Goal: Obtain resource: Download file/media

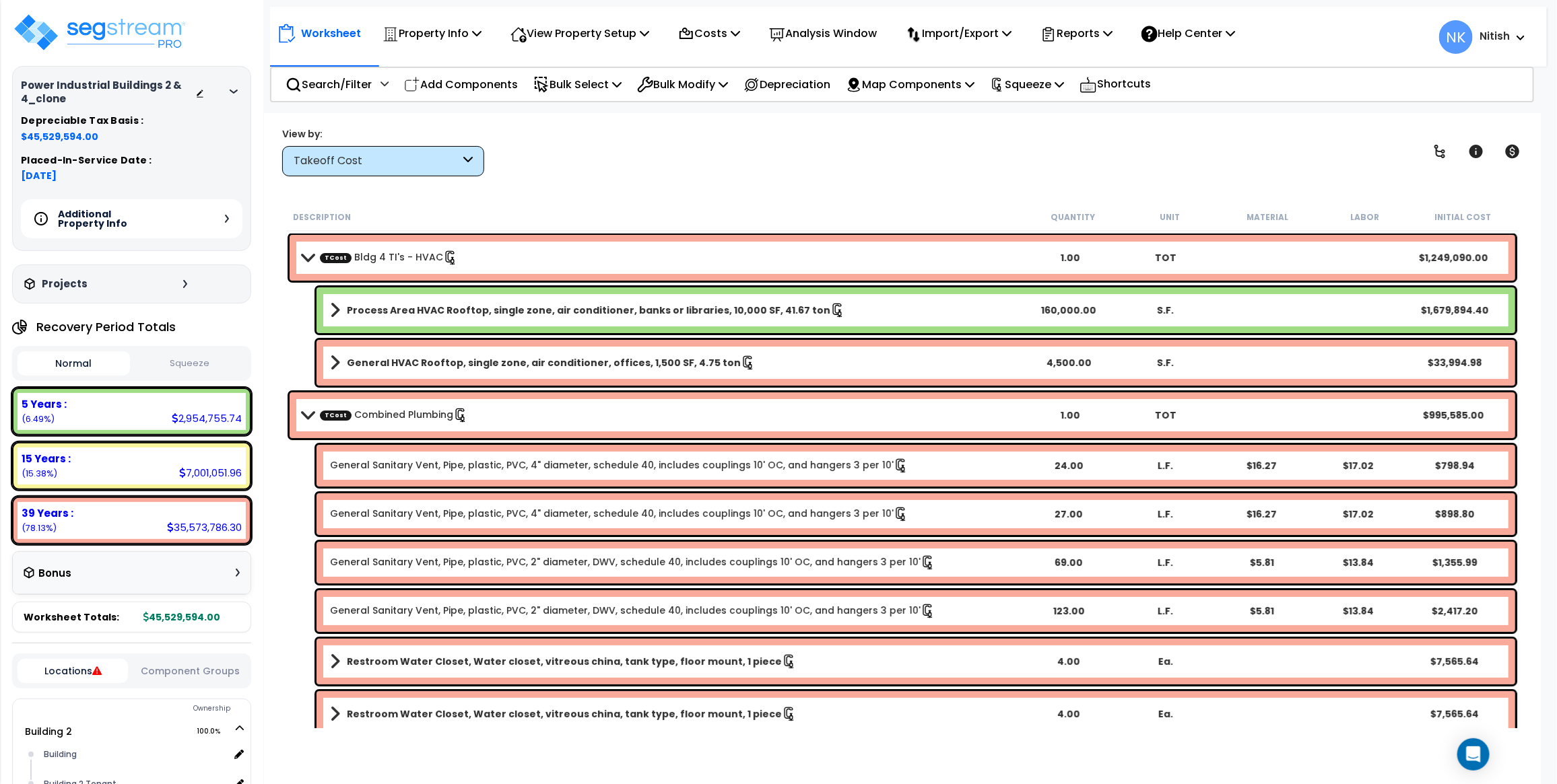
click at [236, 90] on icon at bounding box center [234, 91] width 8 height 4
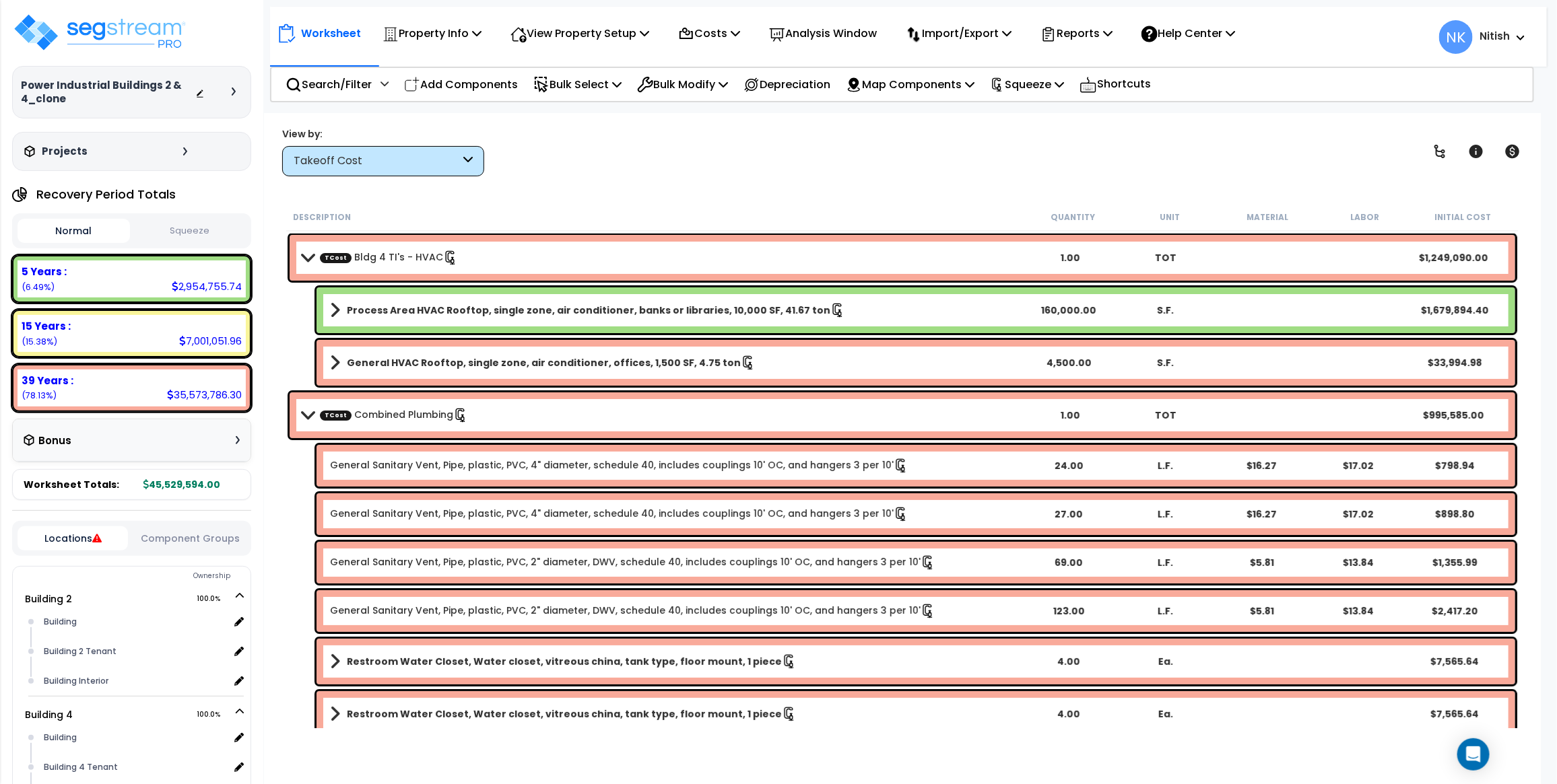
click at [236, 90] on div at bounding box center [237, 92] width 11 height 8
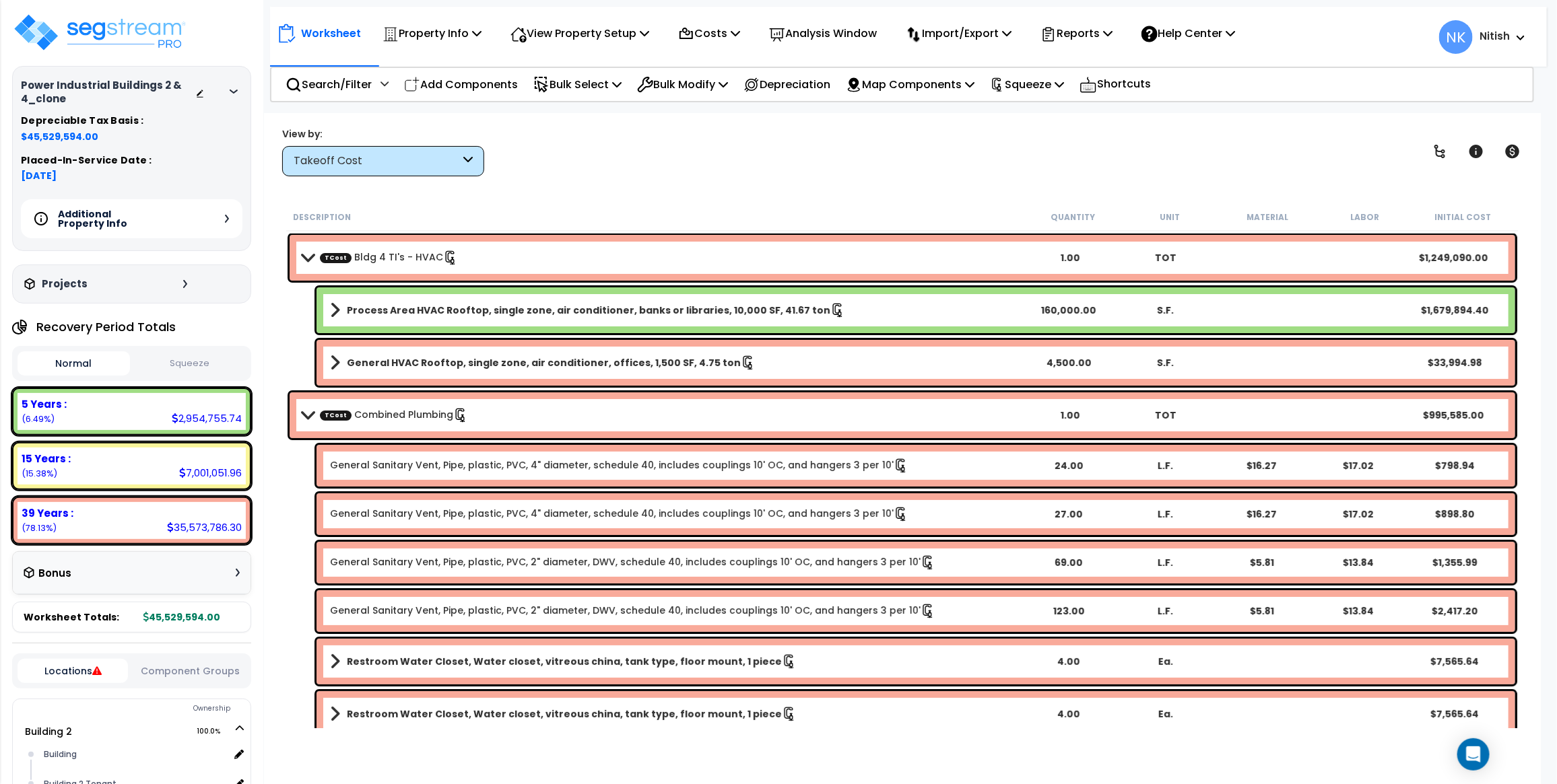
click at [236, 90] on icon at bounding box center [234, 91] width 8 height 4
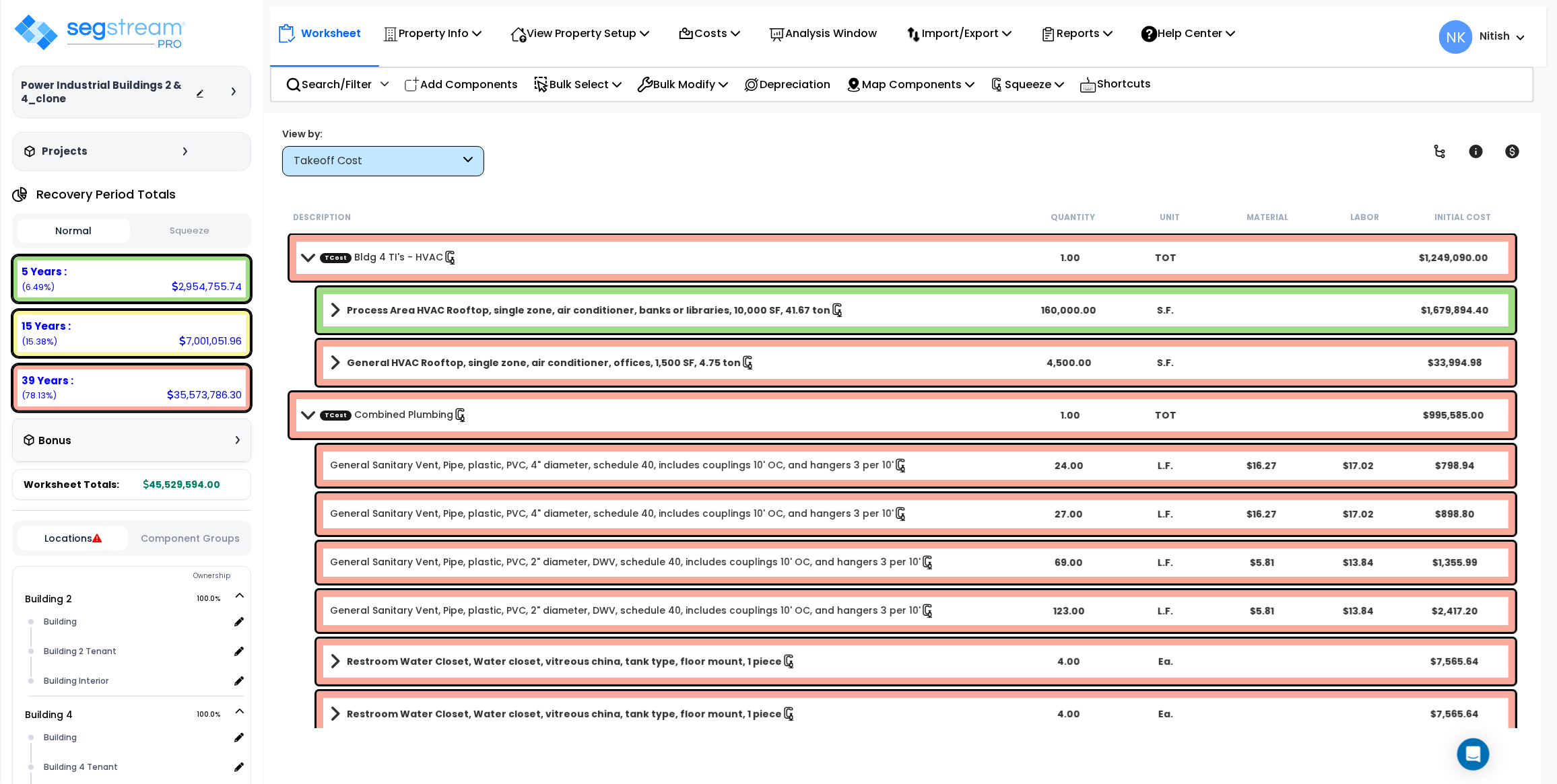
click at [237, 88] on div at bounding box center [237, 92] width 11 height 8
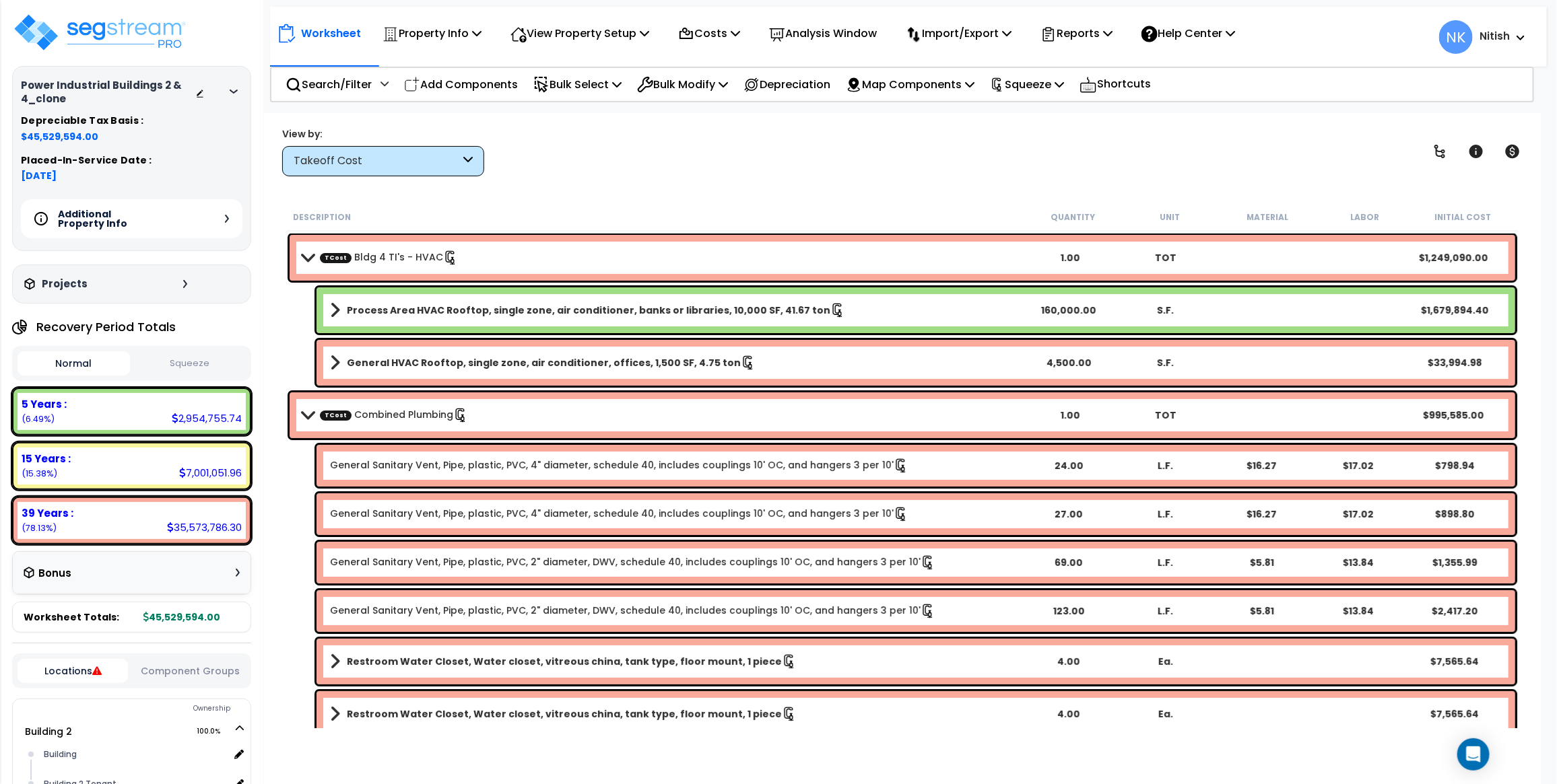
click at [229, 213] on div "Additional Property Info" at bounding box center [131, 218] width 222 height 39
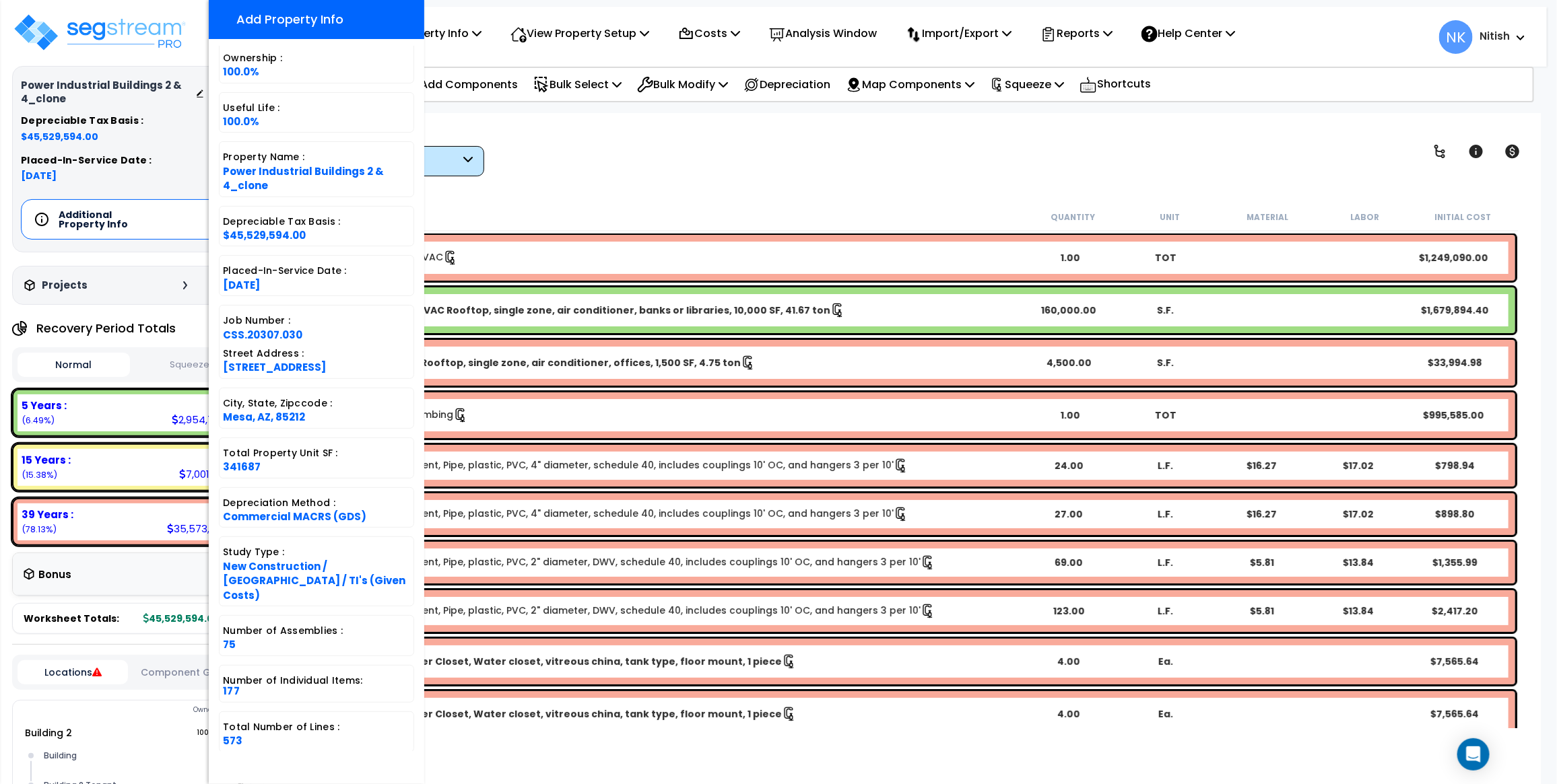
scroll to position [22, 0]
click at [590, 180] on div "Worksheet Property Info Property Setup Add Property Unit Template property Clon…" at bounding box center [902, 505] width 1277 height 784
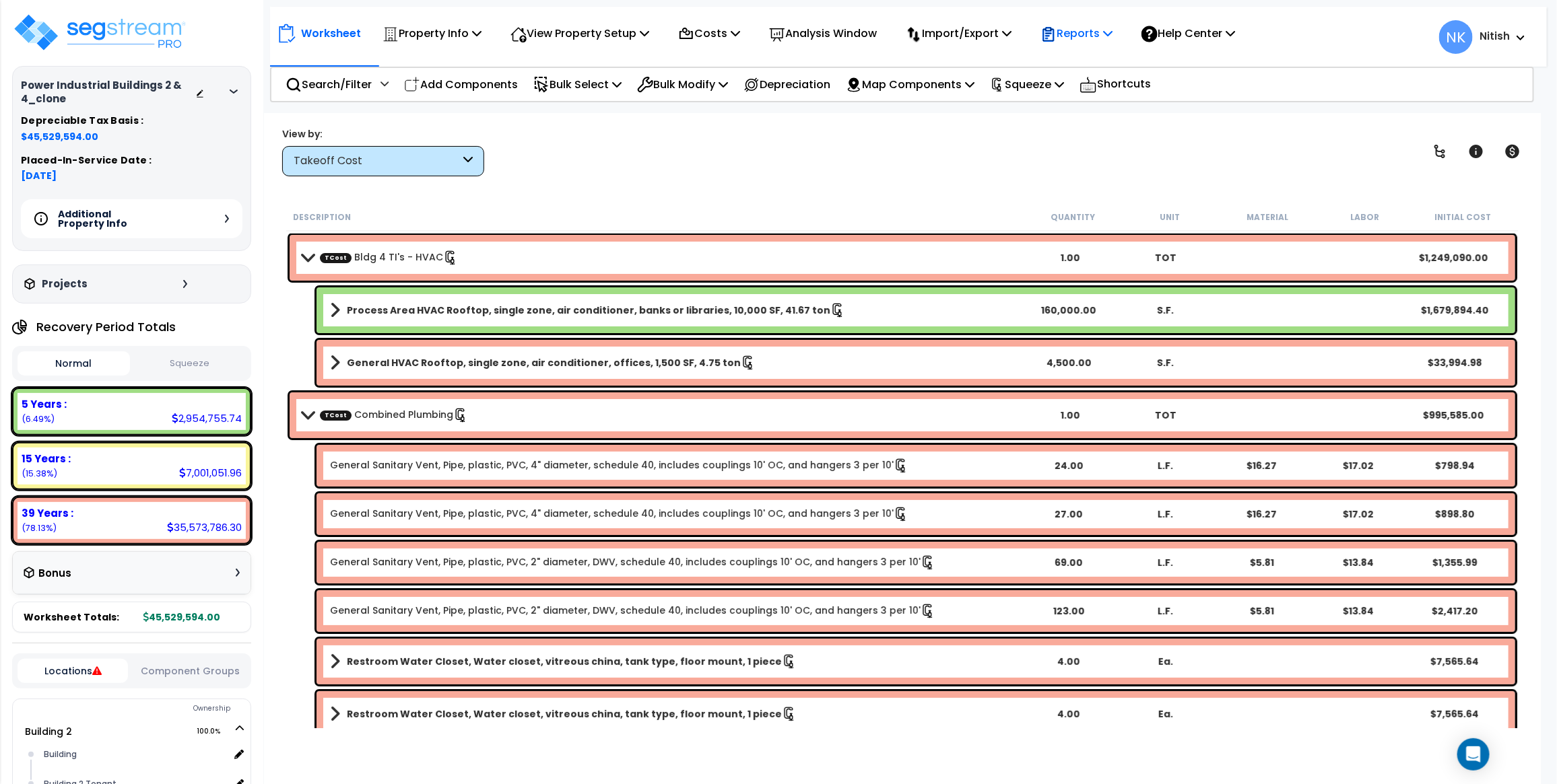
click at [1091, 35] on p "Reports" at bounding box center [1077, 33] width 72 height 18
click at [1071, 72] on link "Get Report" at bounding box center [1100, 64] width 133 height 27
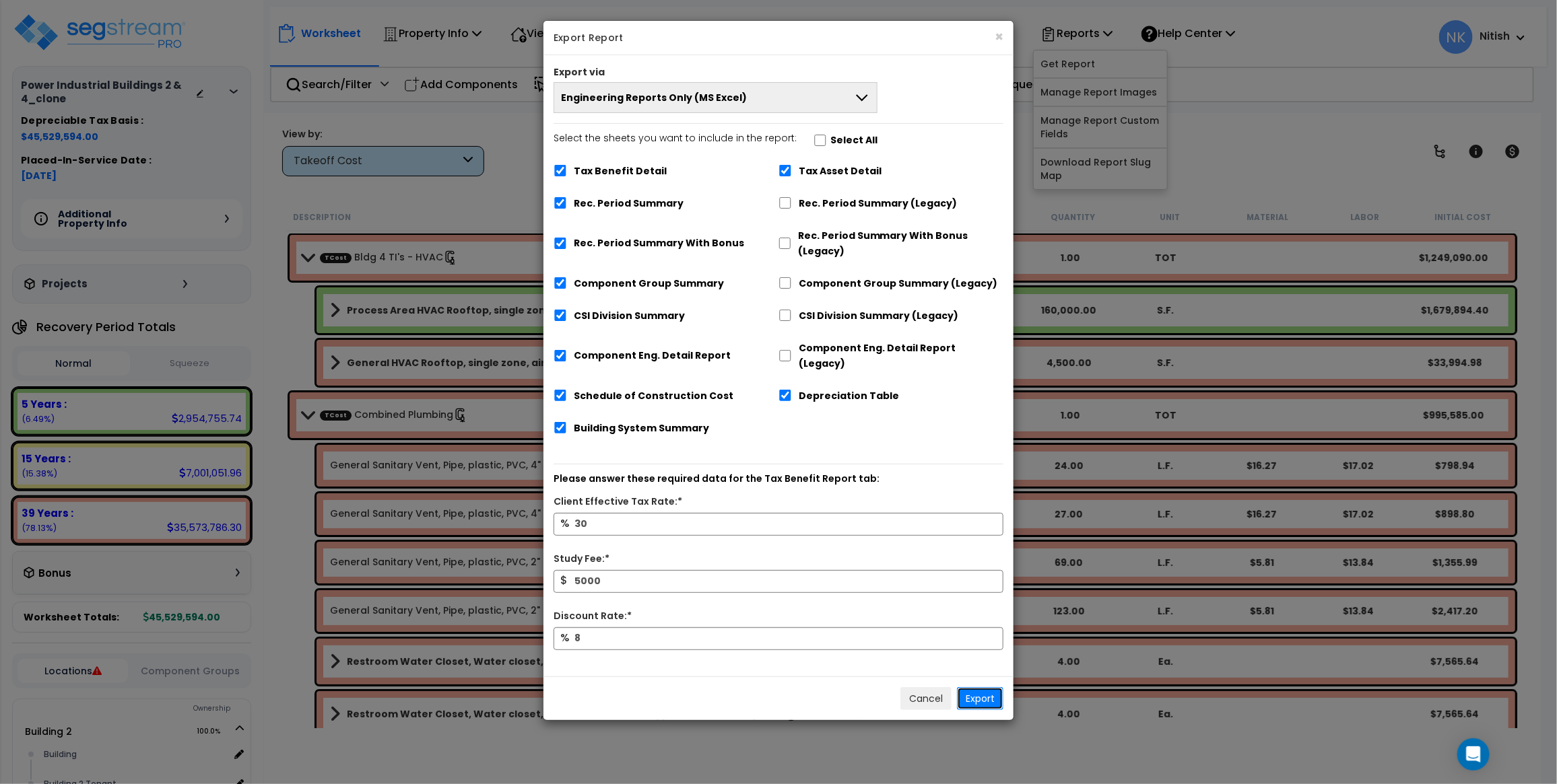
click at [977, 687] on button "Export" at bounding box center [980, 698] width 47 height 23
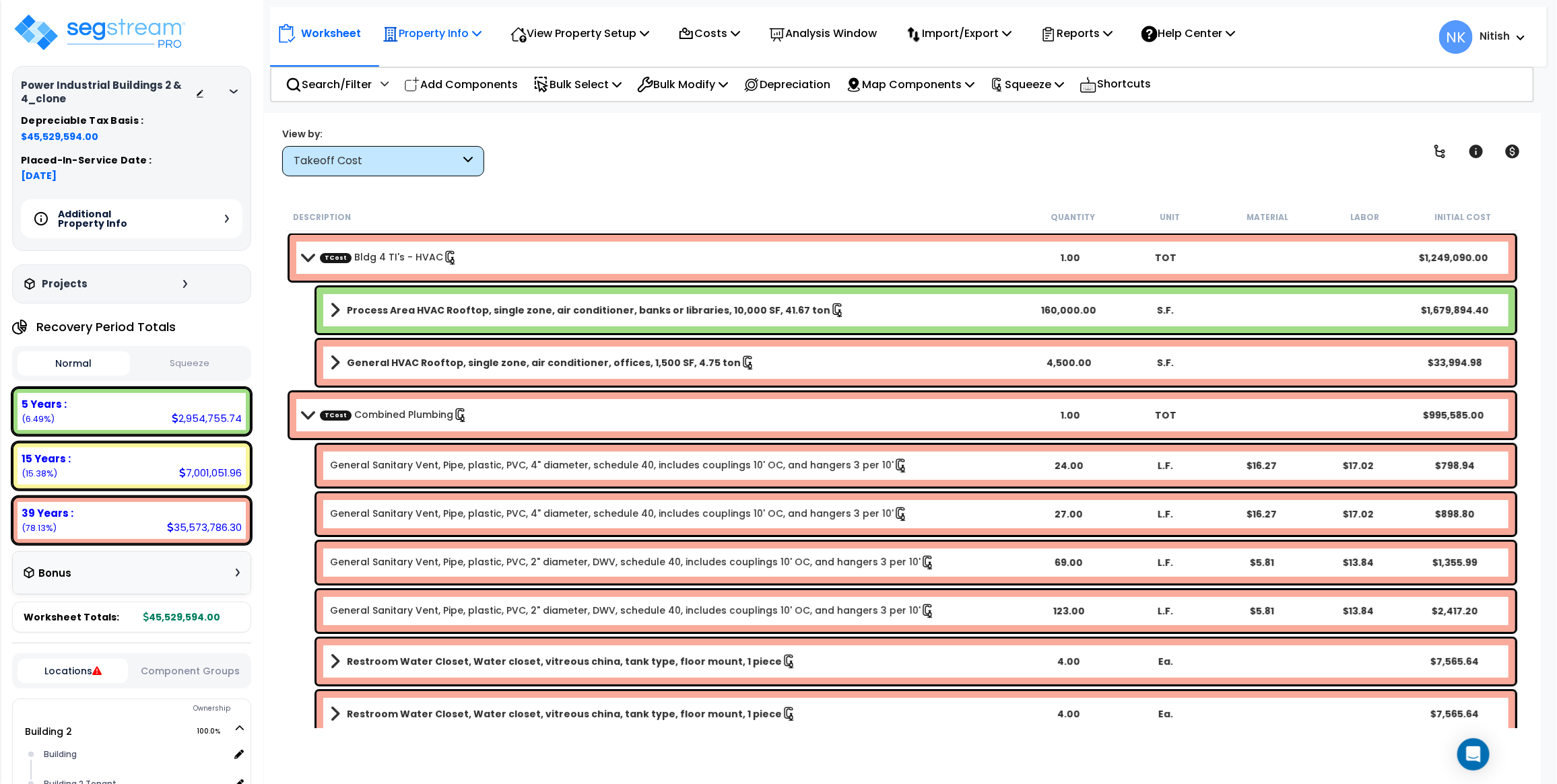
click at [465, 31] on p "Property Info" at bounding box center [432, 33] width 99 height 18
click at [465, 61] on link "Property Setup" at bounding box center [442, 64] width 133 height 27
click at [442, 38] on p "Property Info" at bounding box center [432, 33] width 99 height 18
click at [225, 218] on icon at bounding box center [227, 219] width 4 height 8
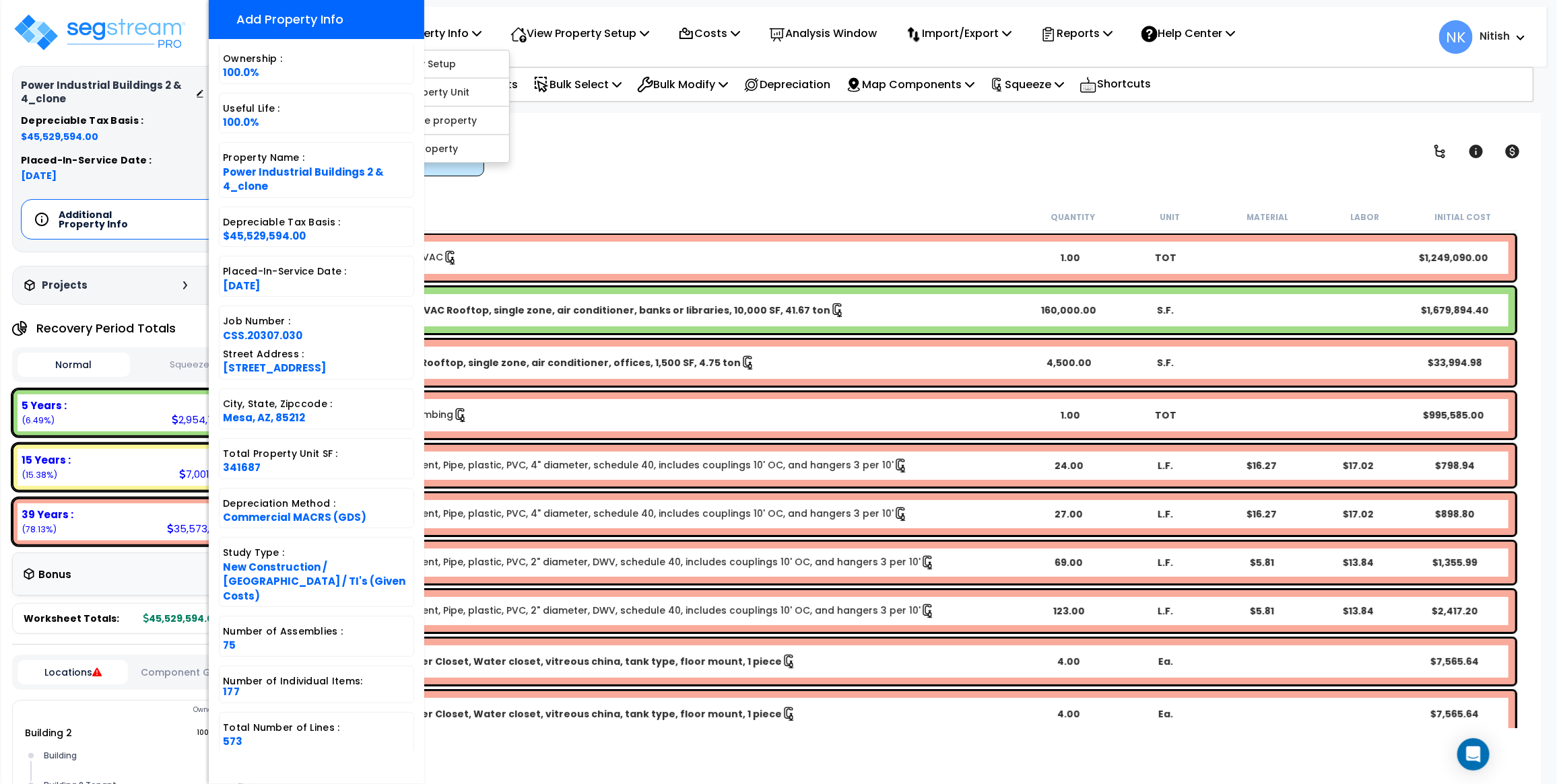
click at [709, 187] on div "Worksheet Property Info Property Setup Add Property Unit Template property Clon…" at bounding box center [902, 505] width 1277 height 784
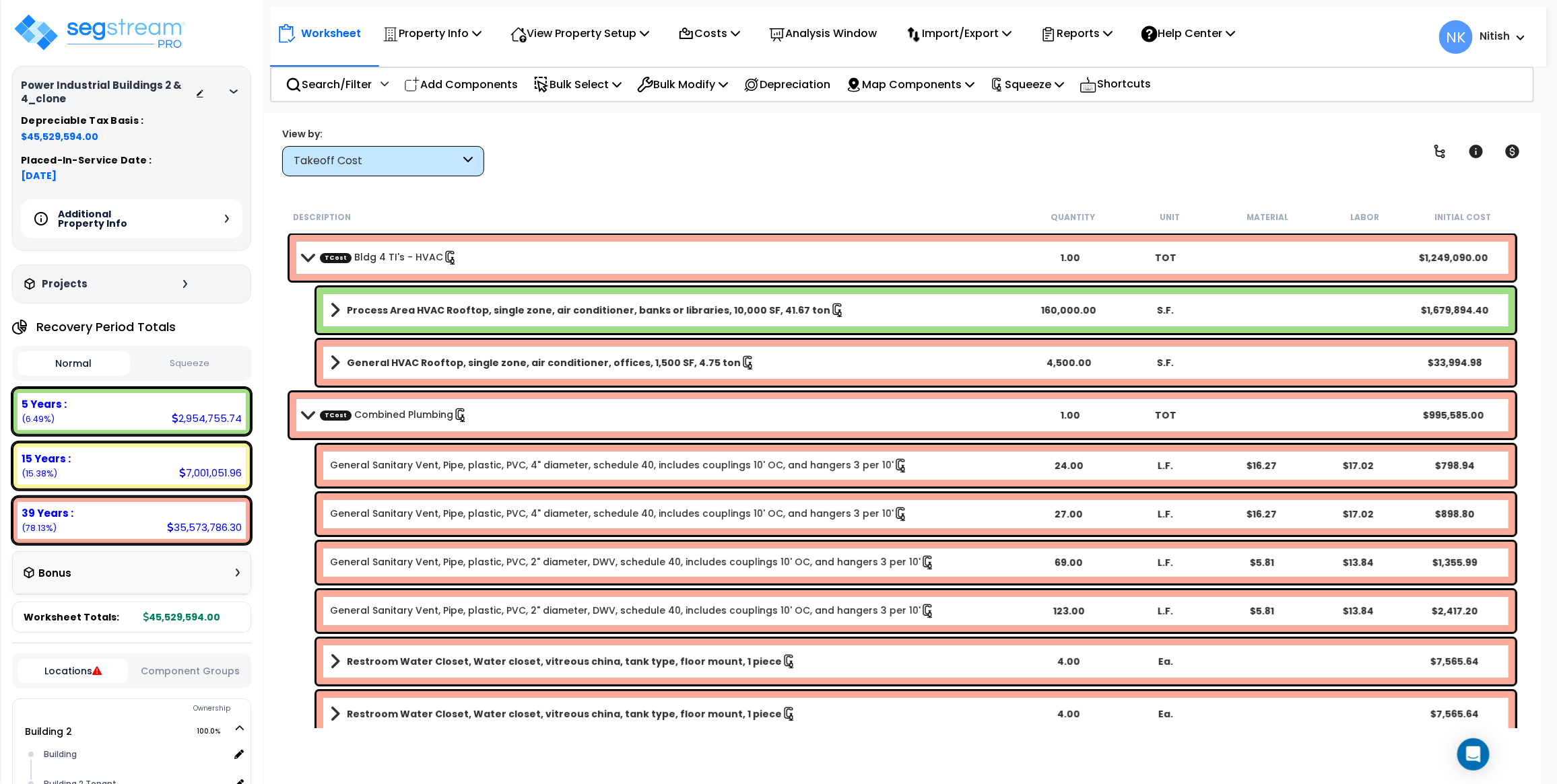
click at [167, 579] on div "Bonus" at bounding box center [131, 572] width 216 height 26
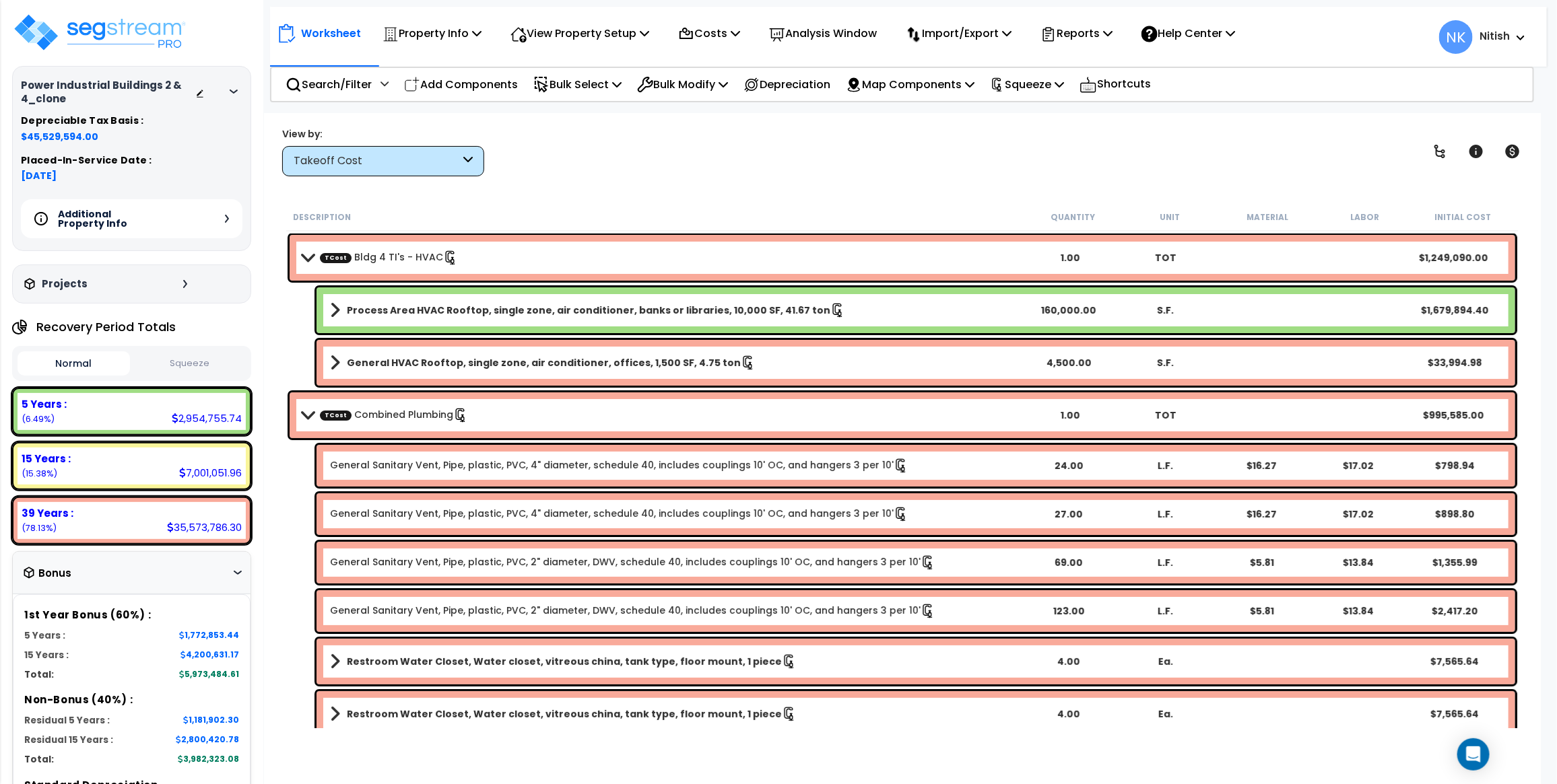
click at [172, 566] on div "Bonus" at bounding box center [131, 572] width 216 height 26
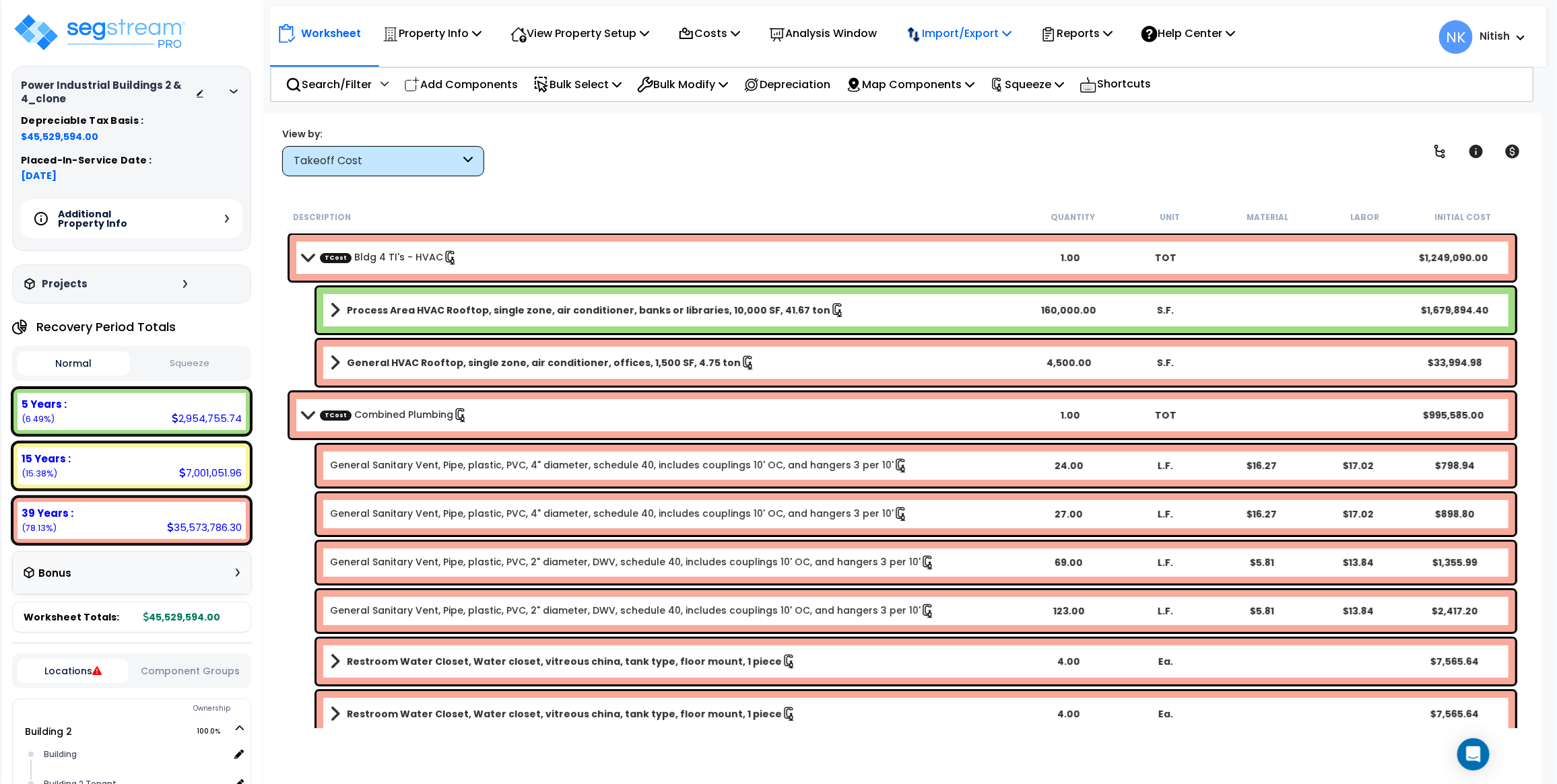
click at [481, 31] on p "Import/Export" at bounding box center [432, 33] width 99 height 18
click at [1110, 37] on p "Reports" at bounding box center [1077, 33] width 72 height 18
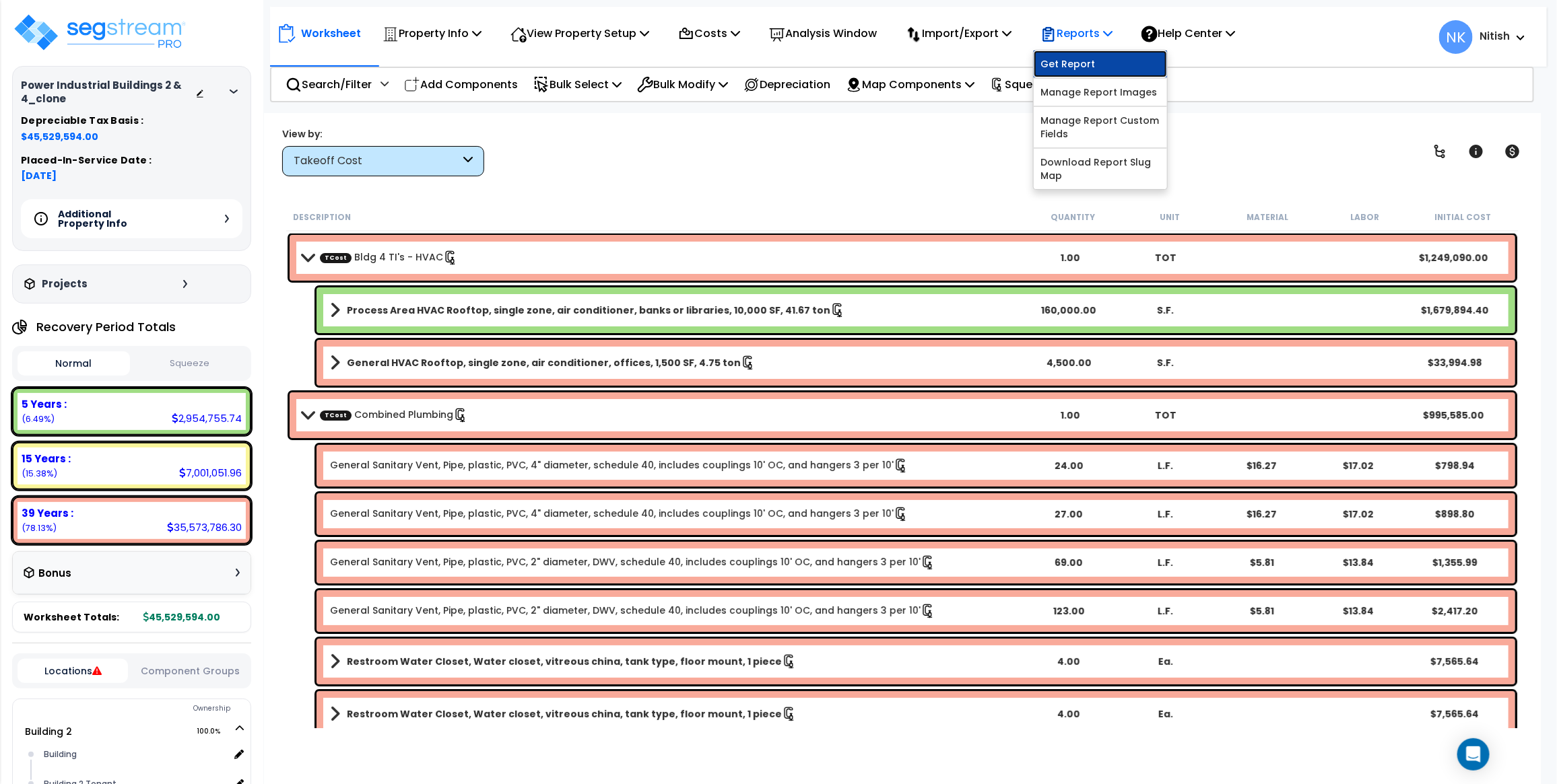
click at [1092, 60] on link "Get Report" at bounding box center [1100, 64] width 133 height 27
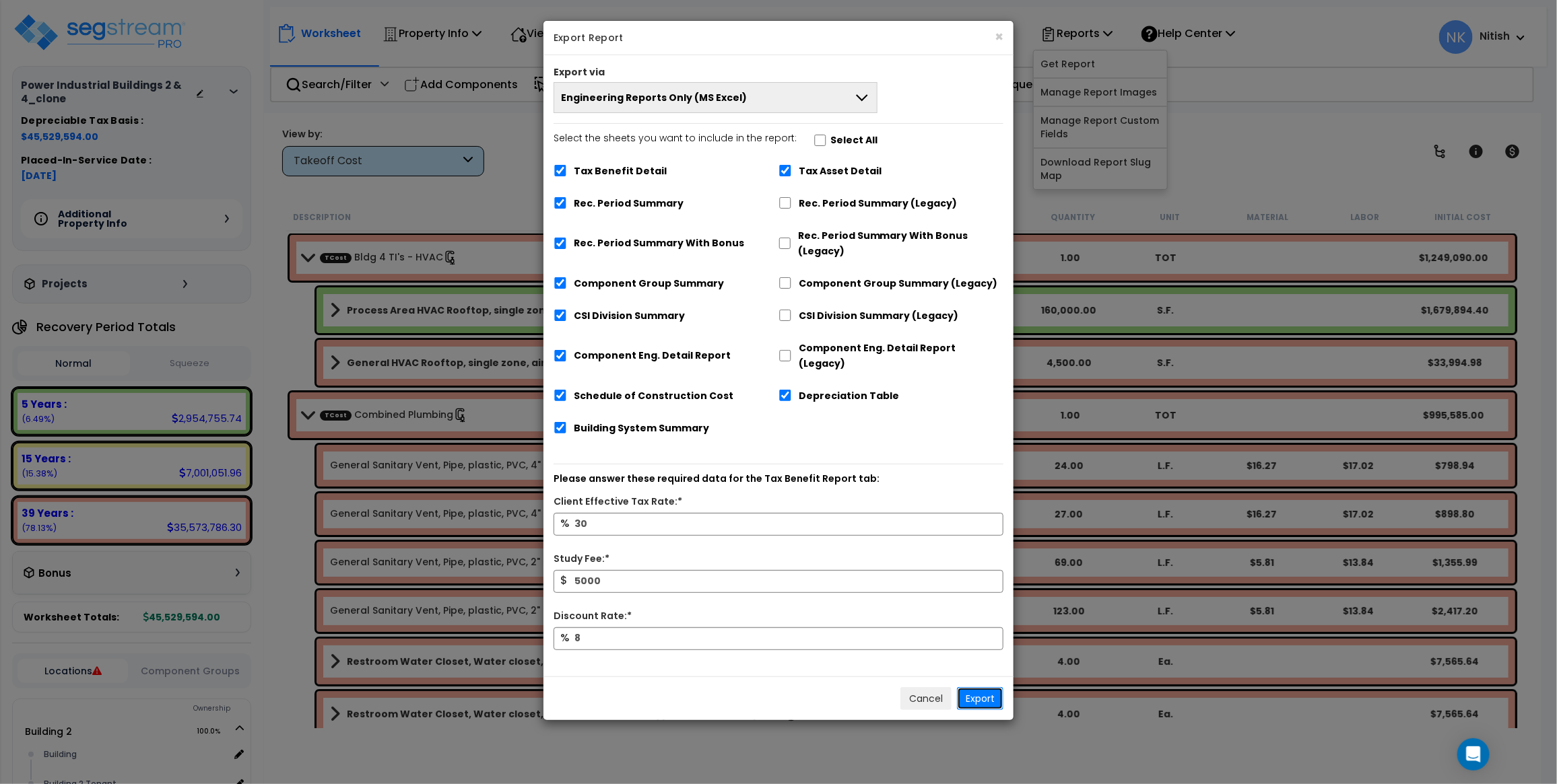
click at [994, 687] on button "Export" at bounding box center [980, 698] width 47 height 23
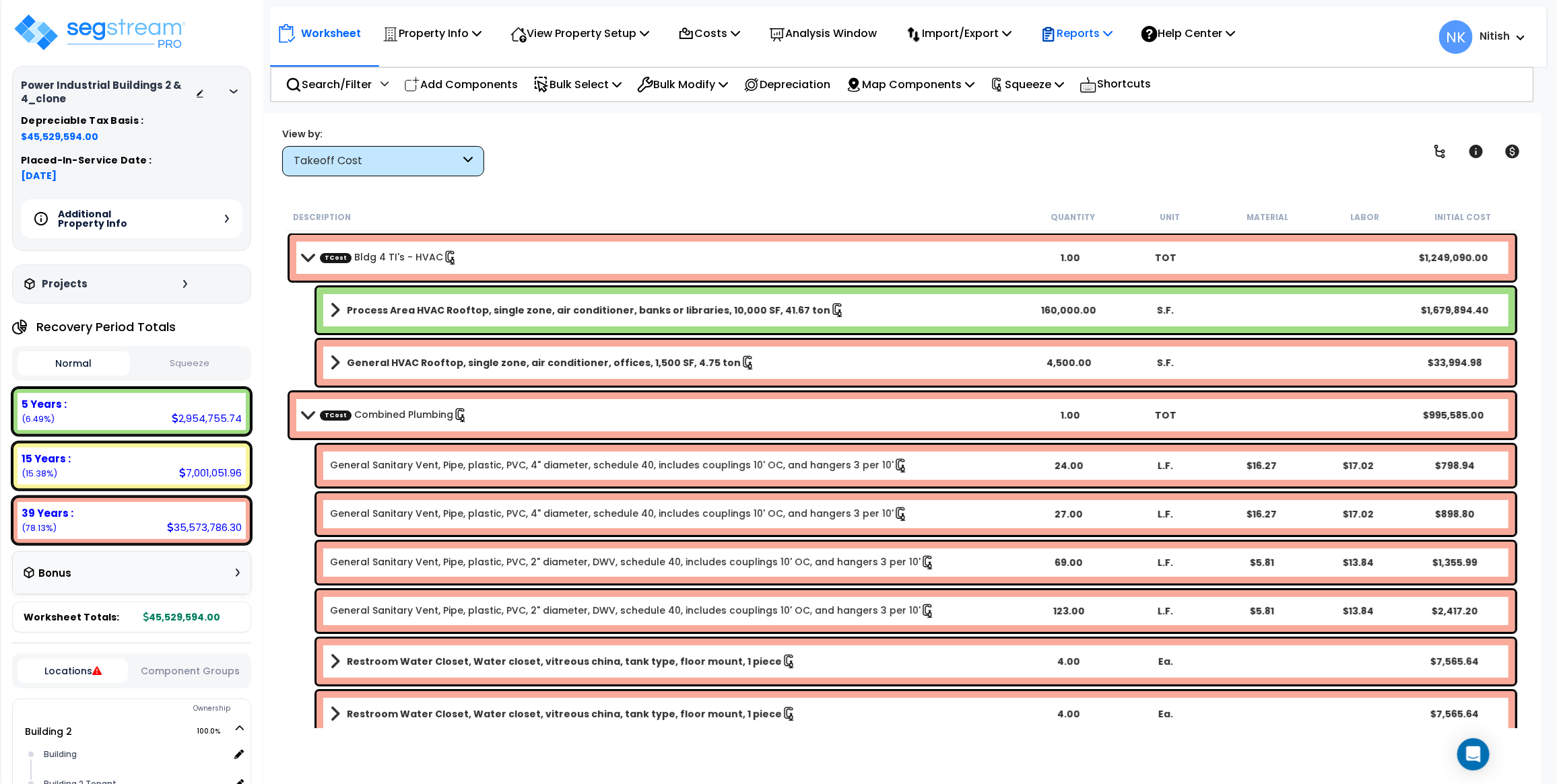
click at [1113, 34] on p "Reports" at bounding box center [1077, 33] width 72 height 18
click at [1118, 63] on link "Get Report" at bounding box center [1100, 64] width 133 height 27
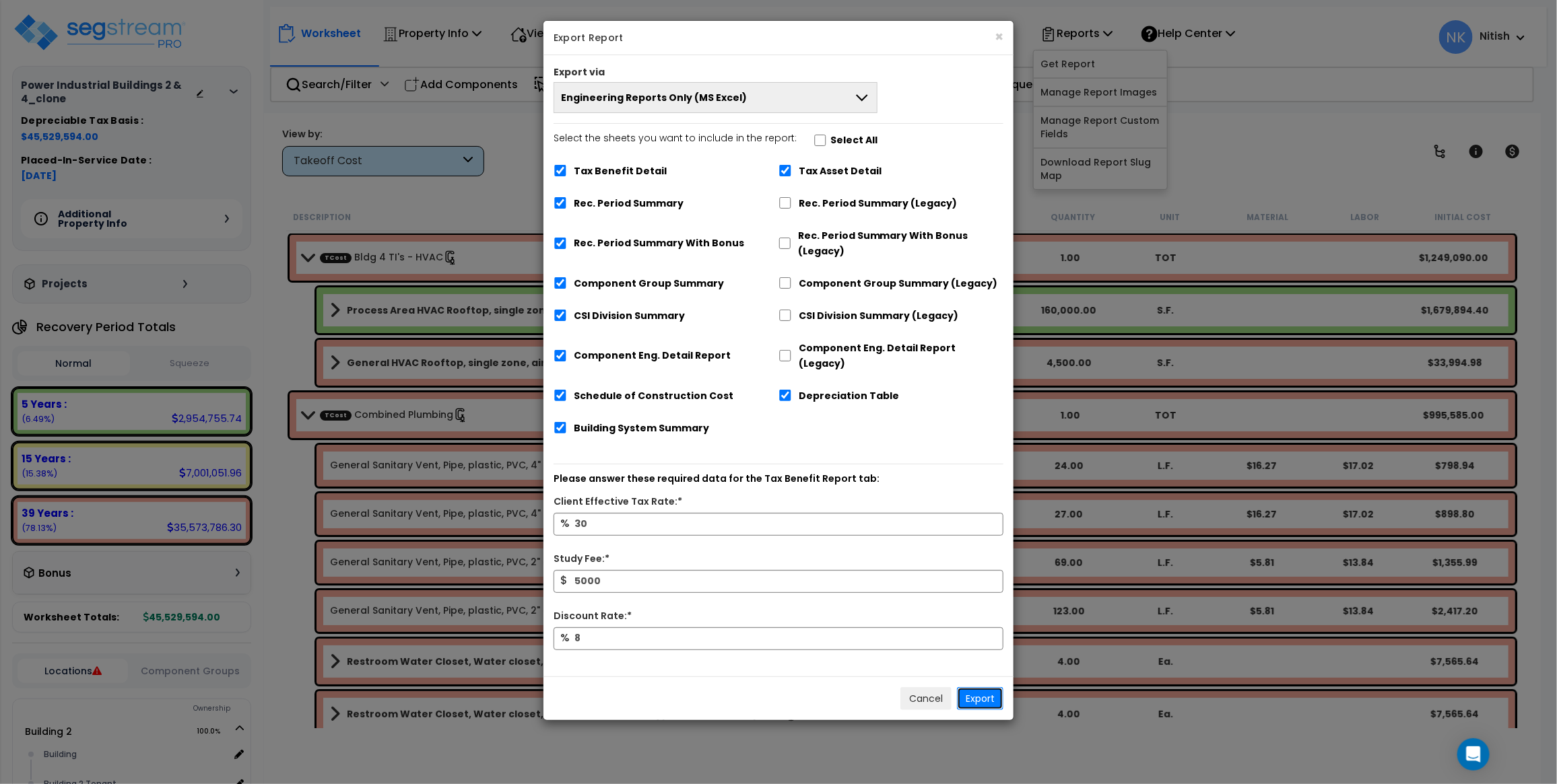
click at [975, 687] on button "Export" at bounding box center [980, 698] width 47 height 23
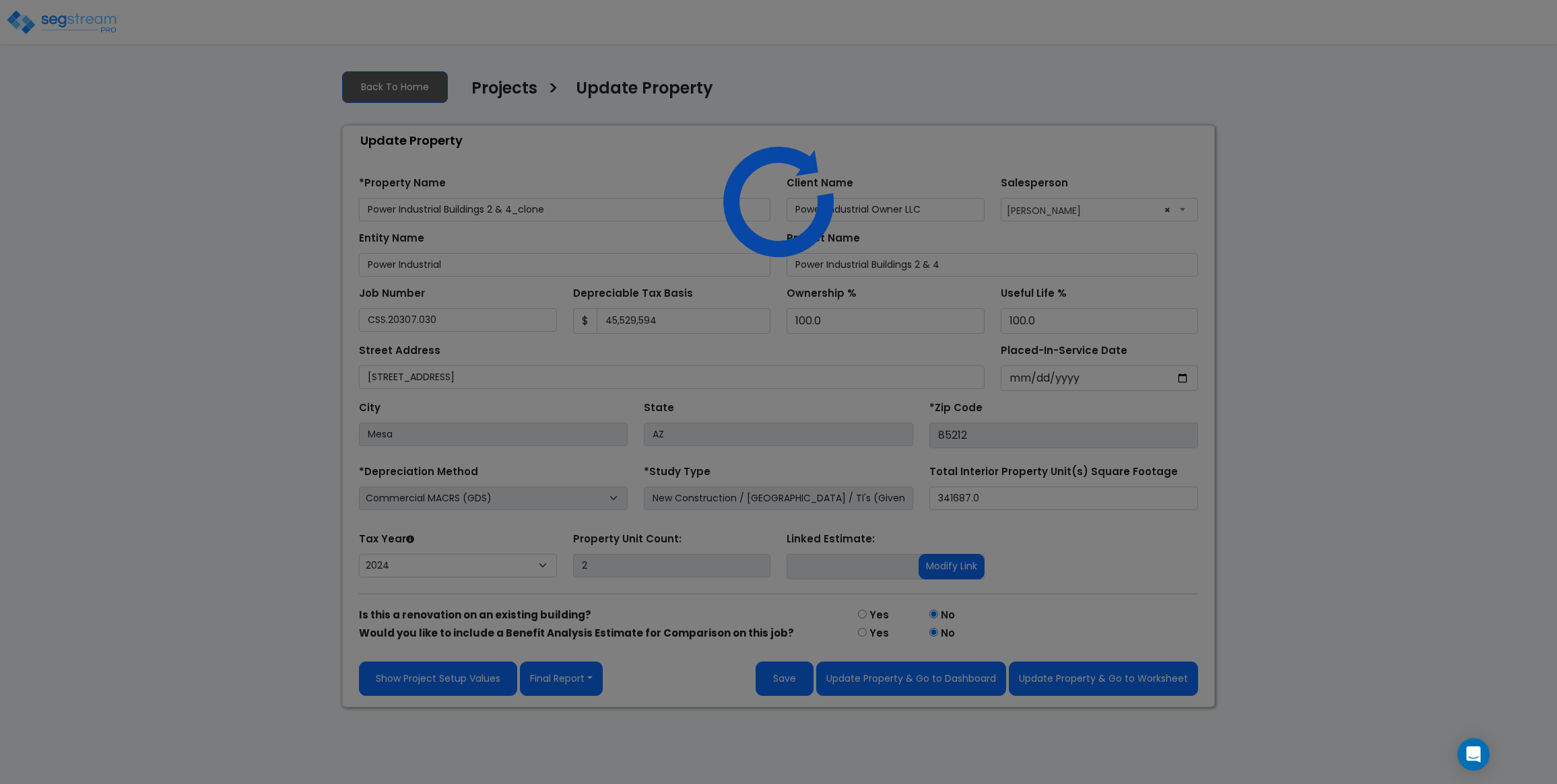
select select "2024"
